Goal: Task Accomplishment & Management: Use online tool/utility

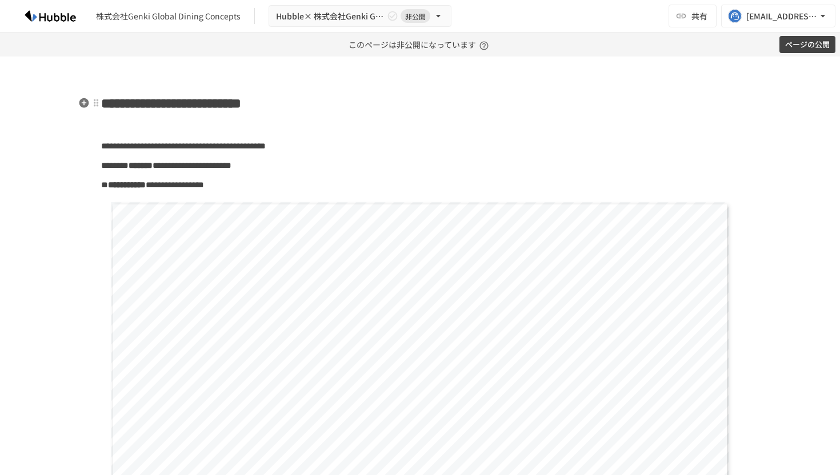
click at [206, 109] on span "**********" at bounding box center [171, 104] width 140 height 14
paste div
click at [814, 45] on button "ページの公開" at bounding box center [807, 45] width 56 height 18
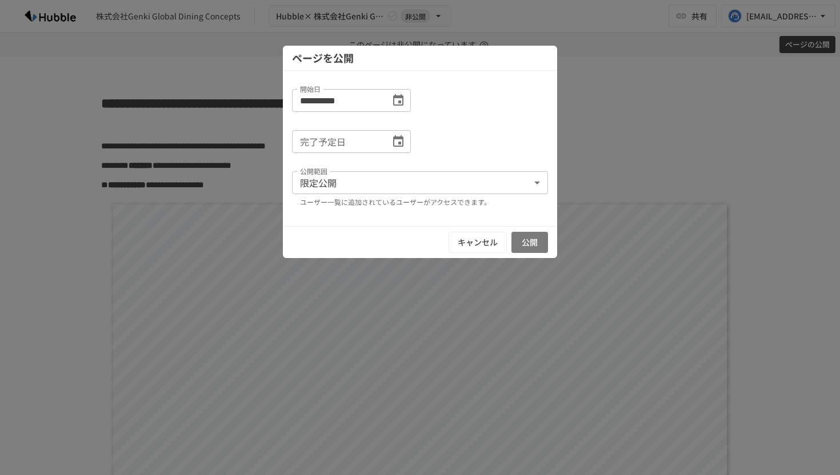
click at [535, 247] on button "公開" at bounding box center [529, 242] width 37 height 21
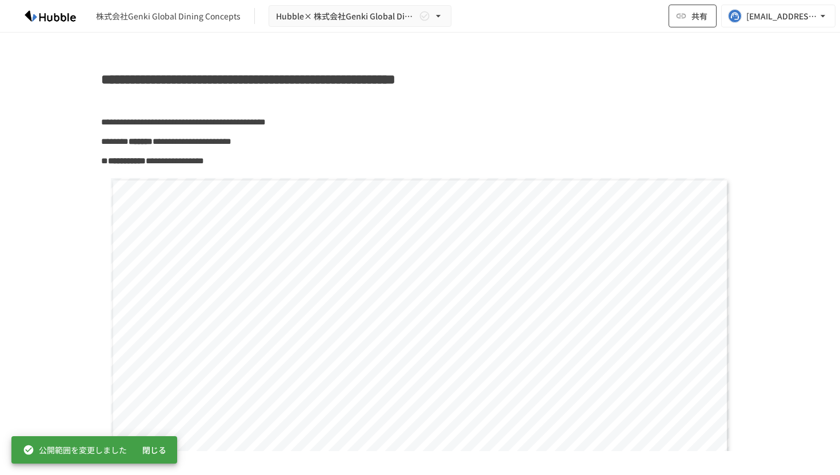
click at [697, 16] on span "共有" at bounding box center [699, 16] width 16 height 13
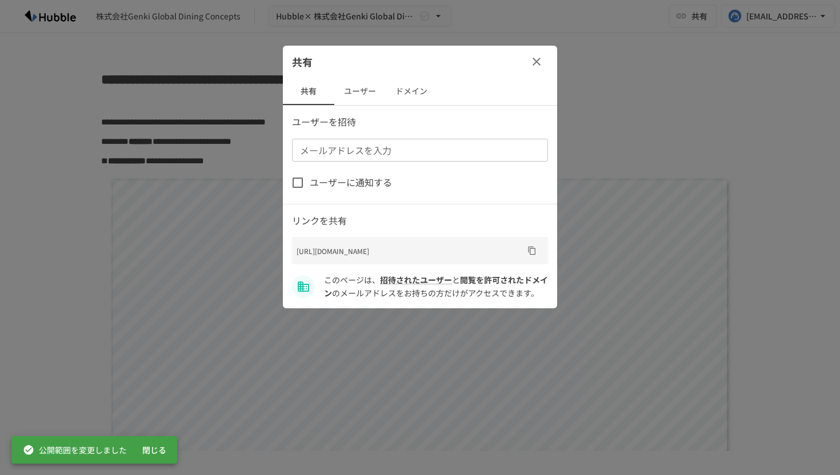
click at [527, 251] on icon "URLをコピー" at bounding box center [531, 250] width 9 height 9
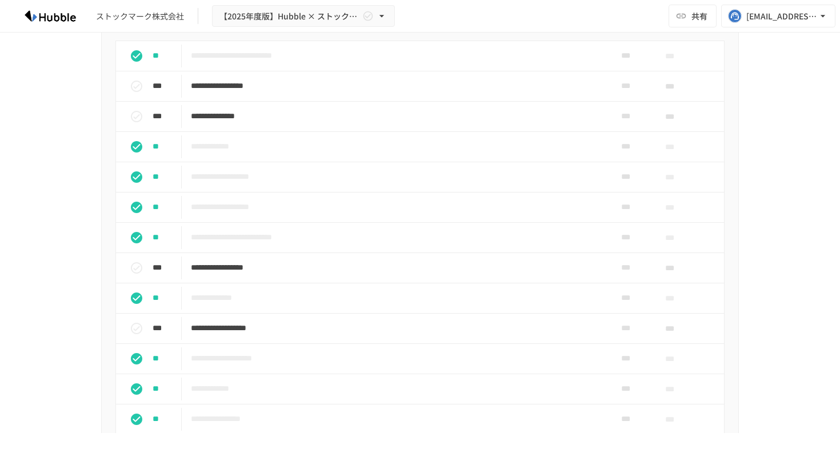
scroll to position [403, 0]
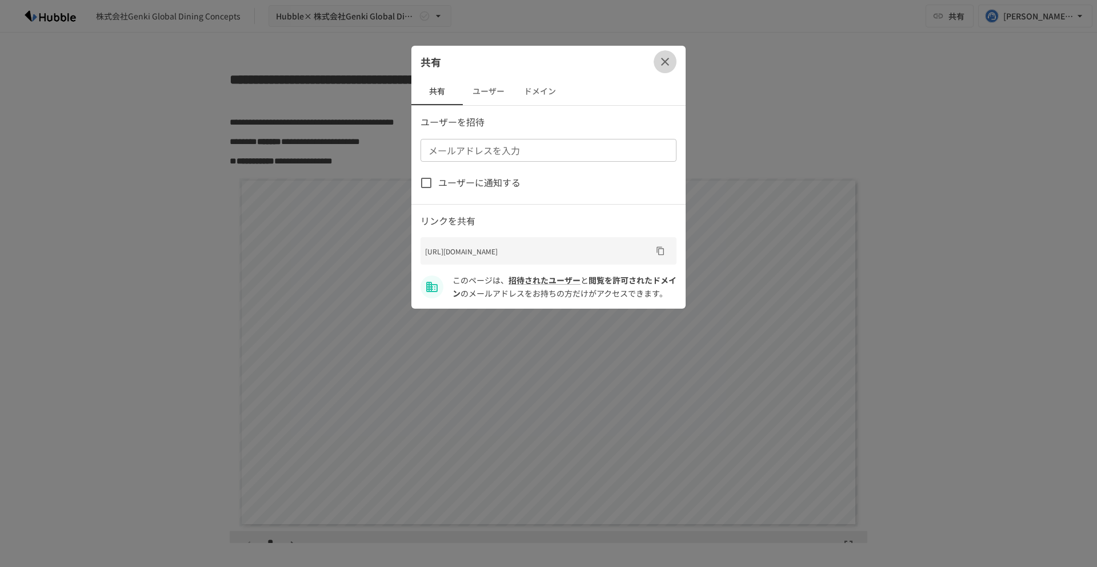
click at [665, 65] on icon "button" at bounding box center [665, 62] width 14 height 14
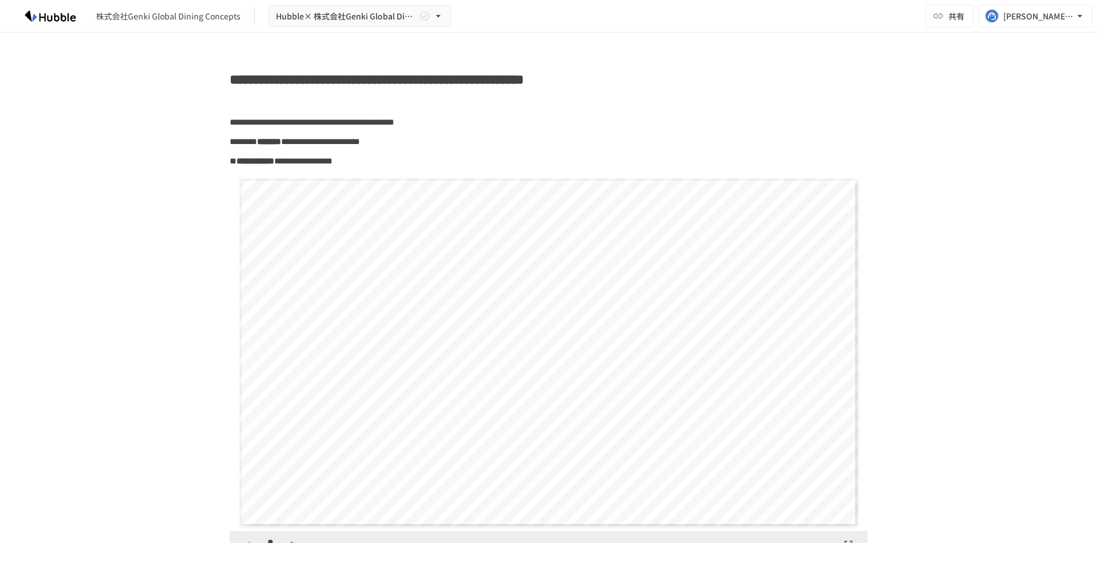
click at [682, 19] on div "株式会社Genki Global Dining Concepts Hubble× 株式会社Genki Global Dining Concepts様 オンボー…" at bounding box center [548, 16] width 1097 height 33
click at [861, 19] on div "株式会社Genki Global Dining Concepts Hubble× 株式会社Genki Global Dining Concepts様 オンボー…" at bounding box center [548, 16] width 1097 height 33
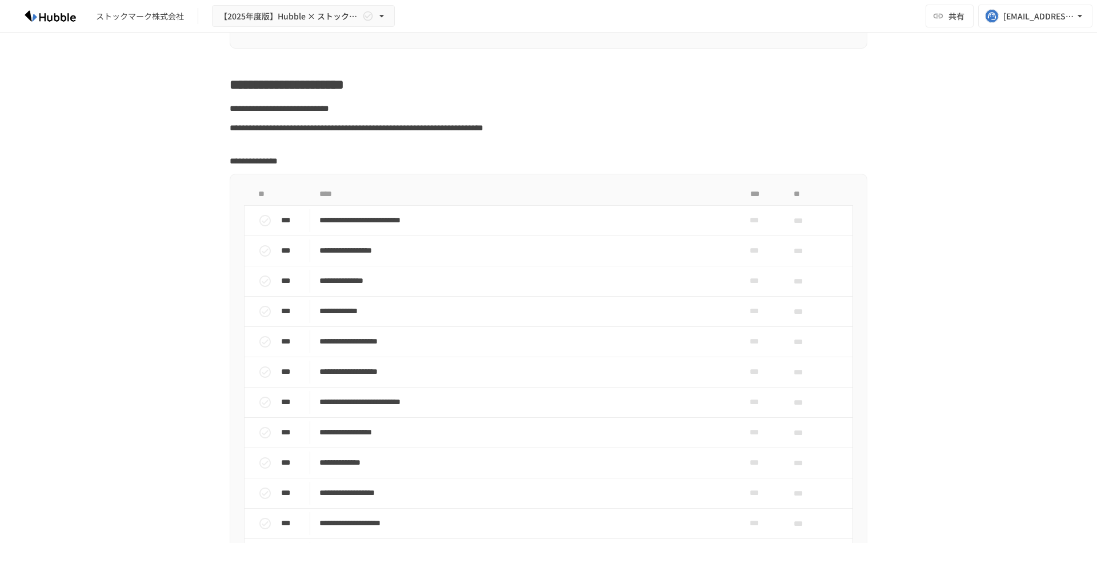
scroll to position [713, 0]
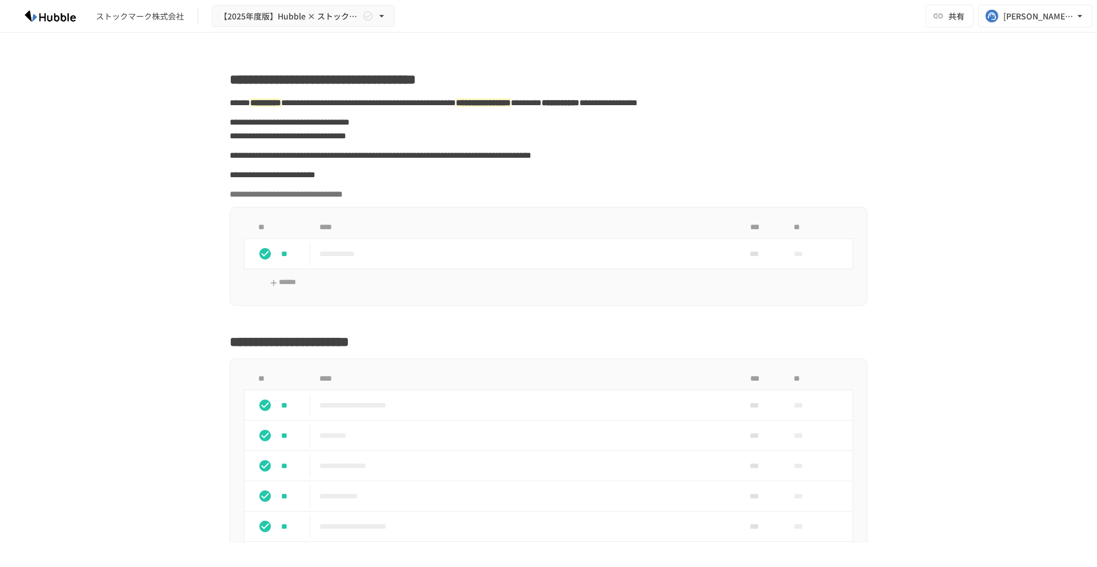
click at [582, 26] on div "ストックマーク株式会社 【[DATE]年度版】Hubble × ストックマーク株式会社様 オンボーディングプロジェクト 共有 [PERSON_NAME][EM…" at bounding box center [548, 16] width 1097 height 33
click at [759, 22] on div "ストックマーク株式会社 【[DATE]年度版】Hubble × ストックマーク株式会社様 オンボーディングプロジェクト 共有 [PERSON_NAME][EM…" at bounding box center [548, 16] width 1097 height 33
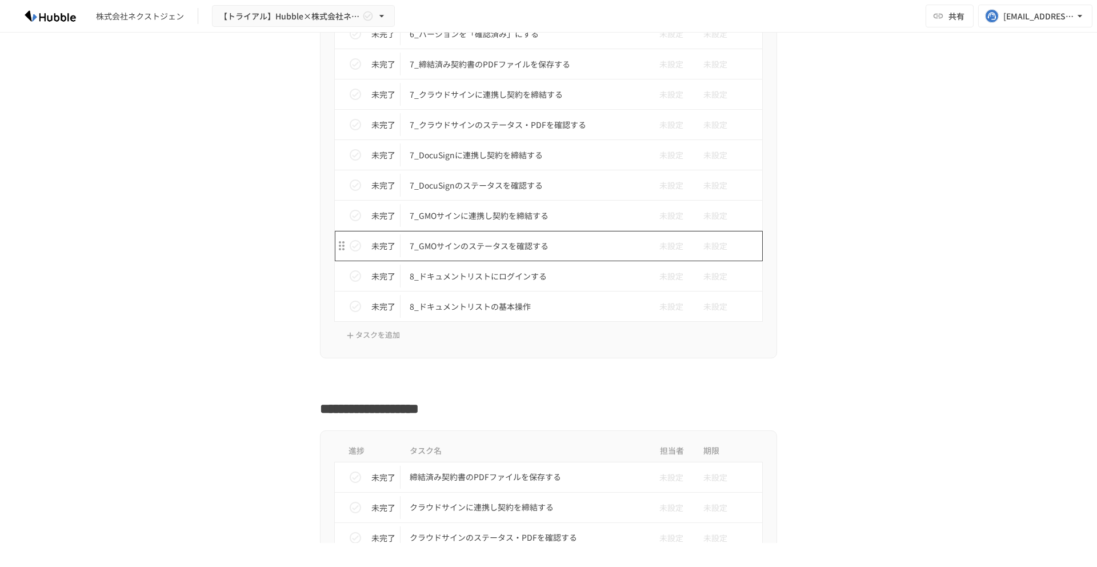
scroll to position [2443, 0]
click at [232, 290] on div "進捗 タスク名 担当者 期限 未完了 1_通知を受信して、ドキュメントを確認する（メール編） 未設定 未設定 未完了 1_通知を受信して、ドキュメントを確認す…" at bounding box center [548, 64] width 697 height 583
